Goal: Task Accomplishment & Management: Manage account settings

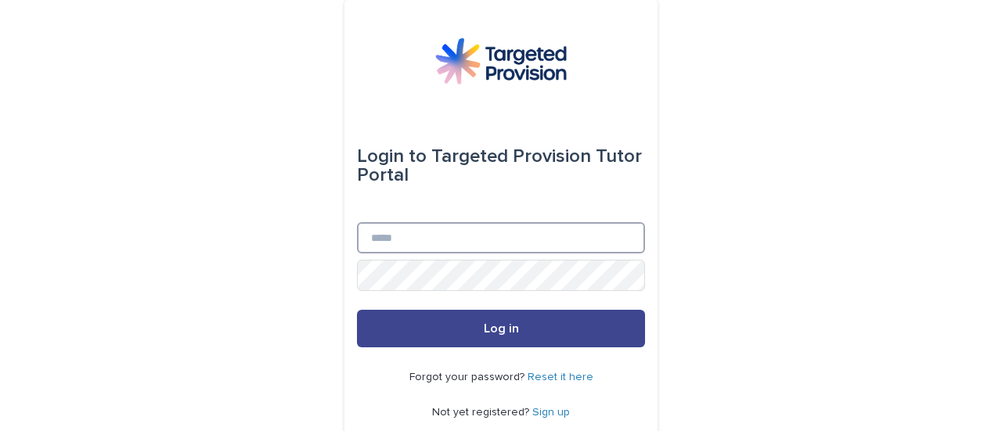
type input "**********"
click at [517, 333] on span "Log in" at bounding box center [501, 329] width 35 height 13
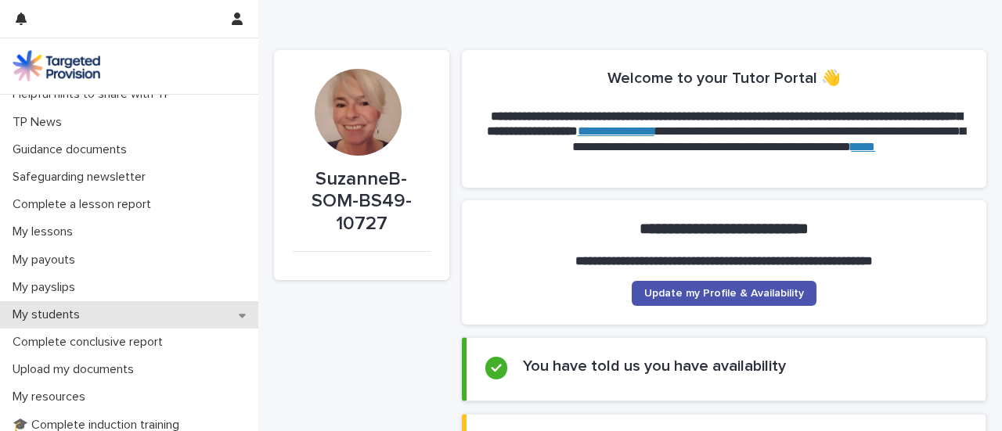
scroll to position [98, 0]
click at [167, 320] on div "My students" at bounding box center [129, 313] width 258 height 27
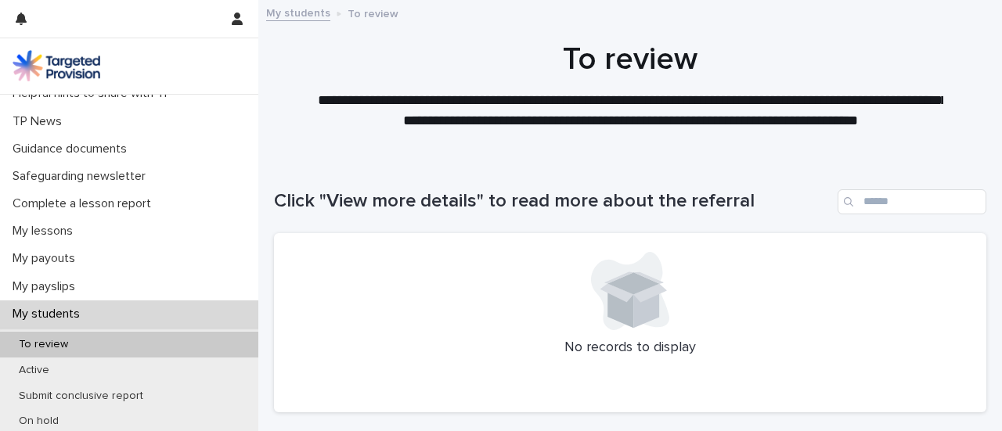
scroll to position [99, 0]
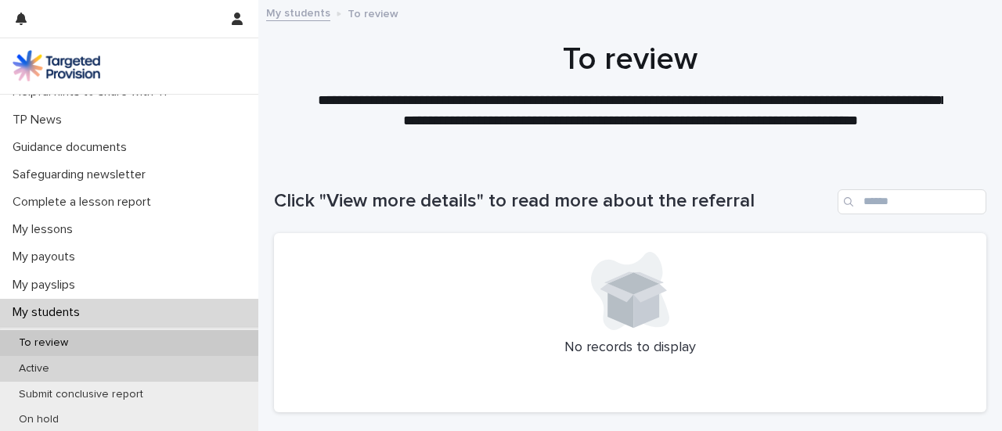
click at [121, 369] on div "Active" at bounding box center [129, 369] width 258 height 26
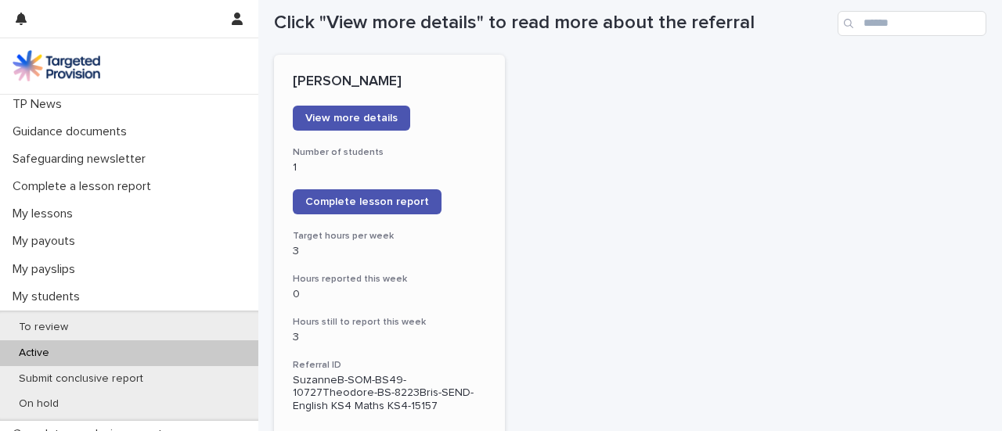
scroll to position [183, 0]
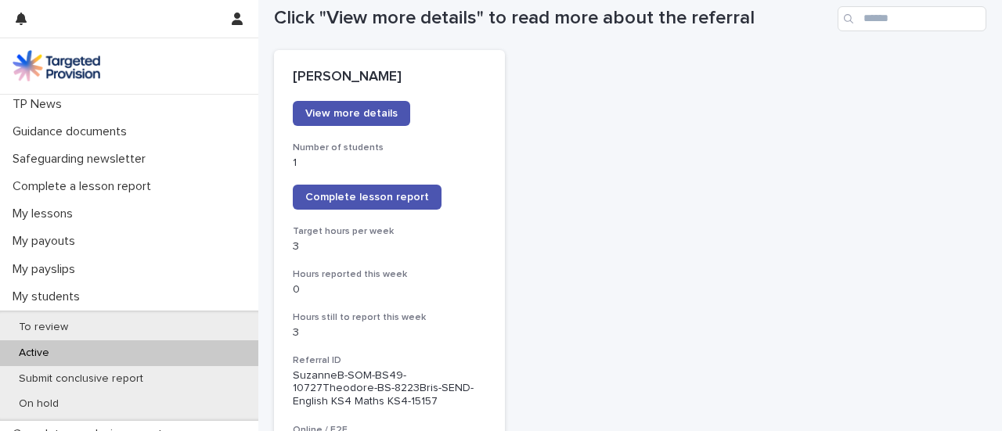
click at [381, 199] on span "Complete lesson report" at bounding box center [367, 197] width 124 height 11
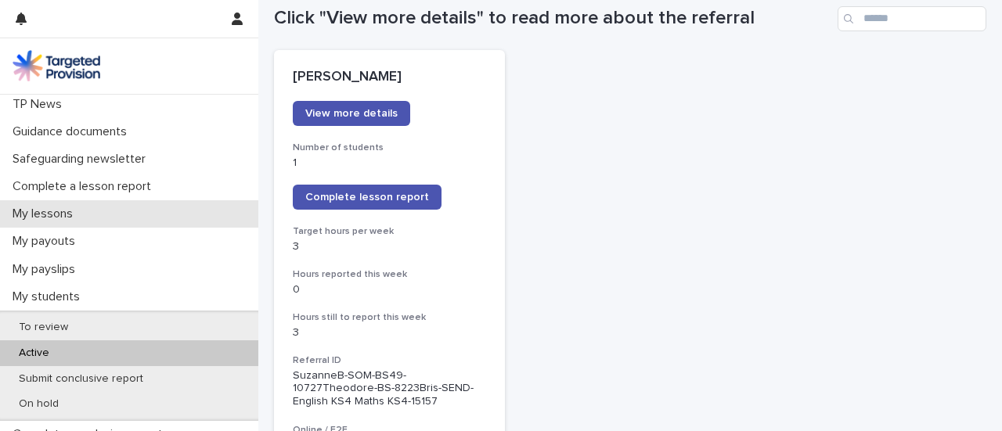
click at [125, 217] on div "My lessons" at bounding box center [129, 213] width 258 height 27
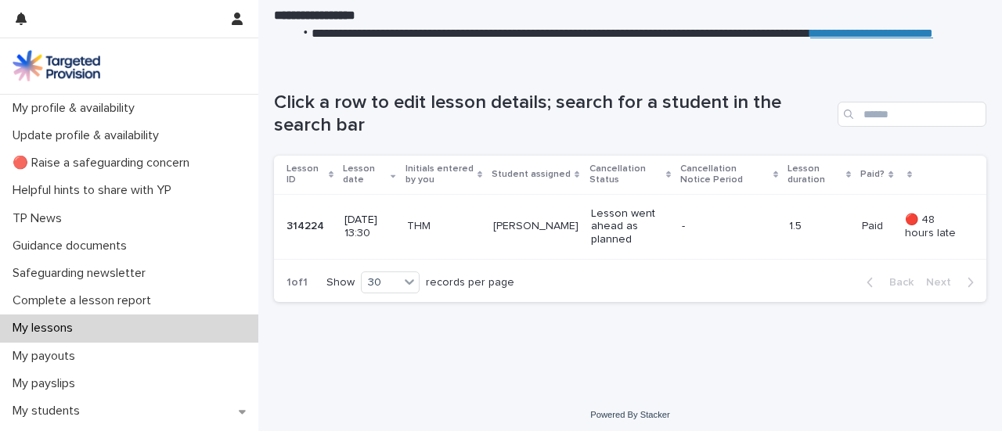
scroll to position [218, 0]
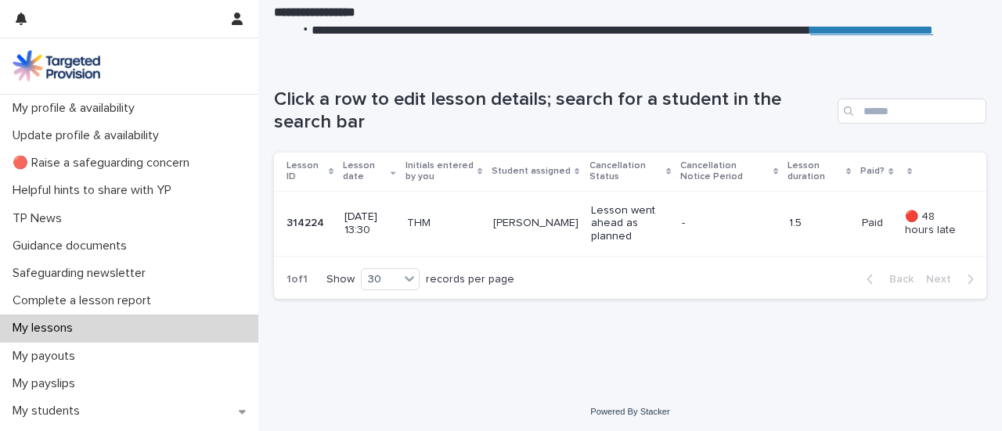
click at [629, 231] on p "Lesson went ahead as planned" at bounding box center [630, 223] width 78 height 39
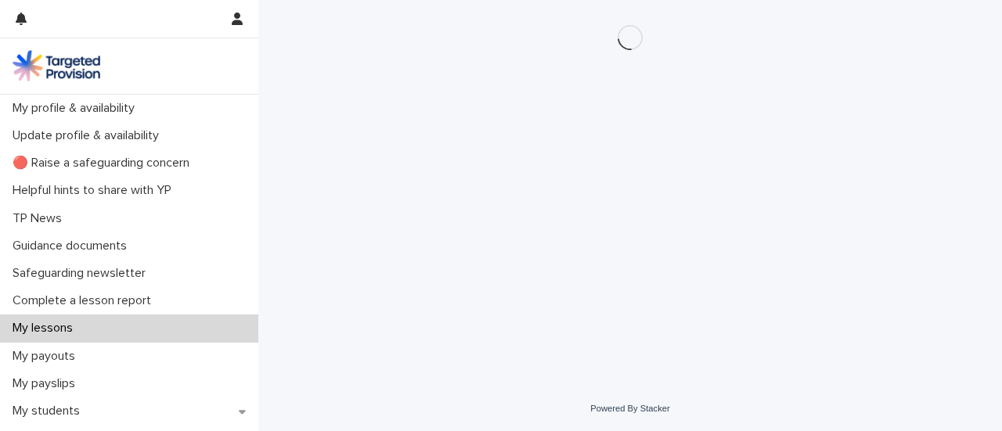
click at [629, 231] on div "Loading... Saving… Loading... Saving…" at bounding box center [630, 174] width 728 height 348
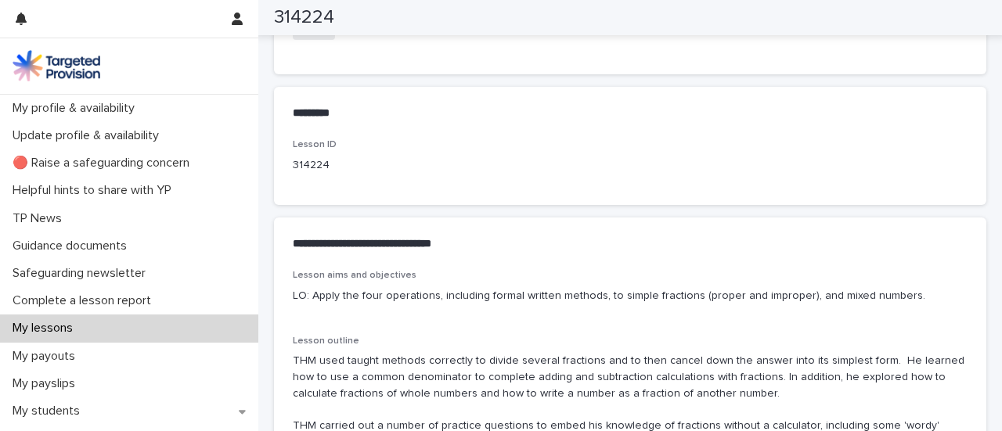
scroll to position [728, 0]
